Goal: Check status: Check status

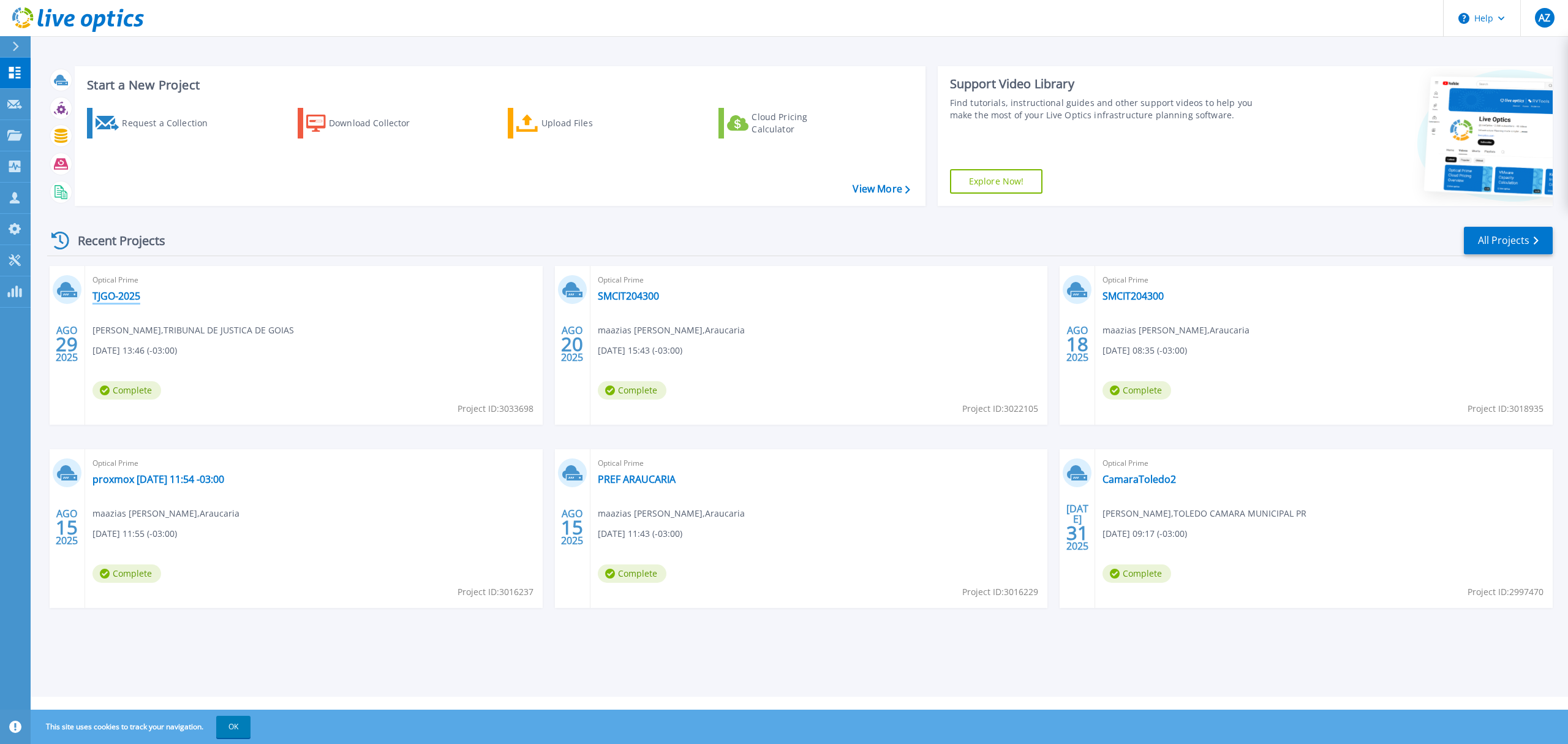
click at [116, 295] on link "TJGO-2025" at bounding box center [117, 296] width 48 height 12
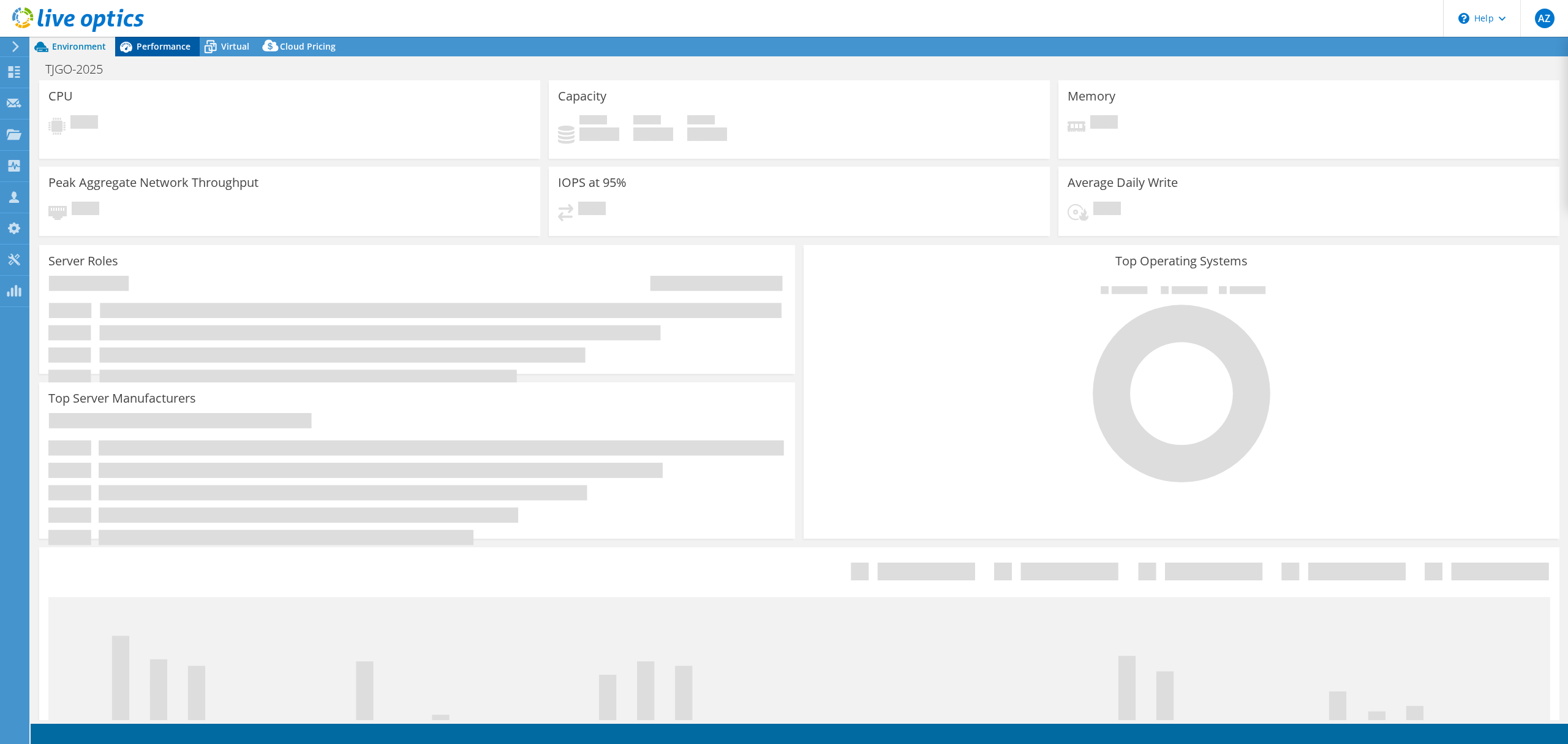
click at [163, 45] on span "Performance" at bounding box center [164, 46] width 54 height 12
select select "USD"
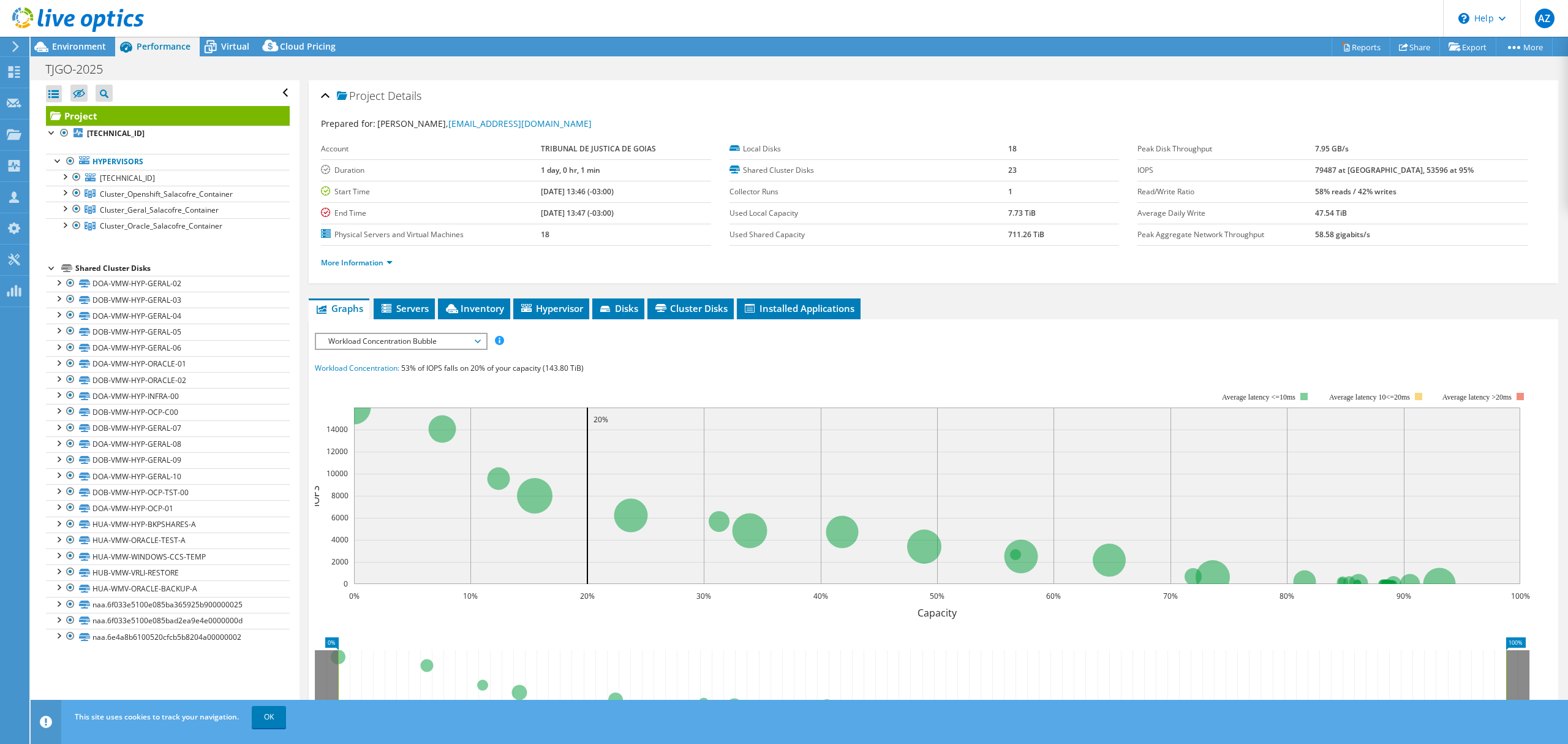
click at [1358, 167] on b "79487 at [GEOGRAPHIC_DATA], 53596 at 95%" at bounding box center [1394, 170] width 159 height 10
click at [1410, 170] on b "79487 at [GEOGRAPHIC_DATA], 53596 at 95%" at bounding box center [1394, 170] width 159 height 10
